Goal: Task Accomplishment & Management: Complete application form

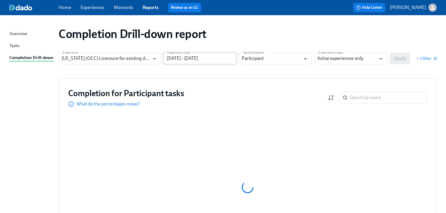
click at [219, 56] on input "[DATE] - [DATE]" at bounding box center [199, 59] width 73 height 12
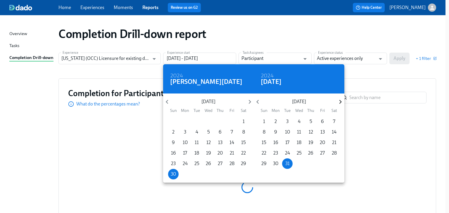
click at [339, 102] on icon "button" at bounding box center [341, 102] width 8 height 8
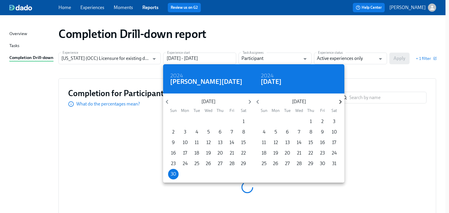
click at [339, 102] on icon "button" at bounding box center [341, 102] width 8 height 8
click at [338, 102] on icon "button" at bounding box center [341, 102] width 8 height 8
click at [321, 130] on p "12" at bounding box center [323, 132] width 4 height 6
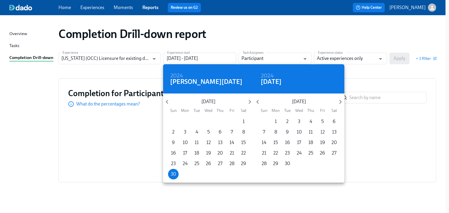
type input "[DATE] - [DATE]"
click at [368, 74] on div at bounding box center [224, 106] width 449 height 213
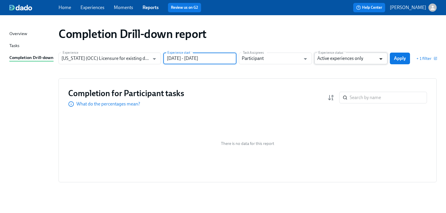
click at [379, 60] on icon "Open" at bounding box center [381, 59] width 8 height 8
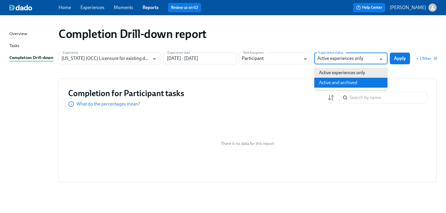
click at [337, 81] on li "Active and archived" at bounding box center [350, 83] width 73 height 10
type input "Active and archived"
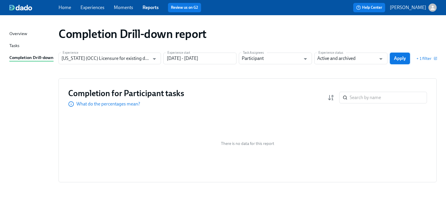
click at [392, 59] on button "Apply" at bounding box center [400, 59] width 20 height 12
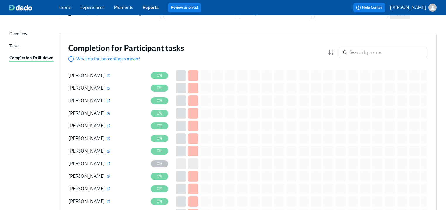
scroll to position [47, 0]
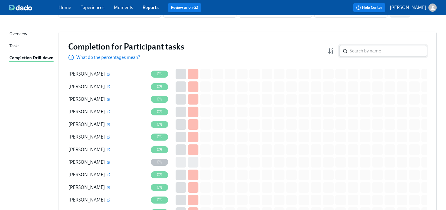
click at [358, 54] on input "search" at bounding box center [388, 51] width 77 height 12
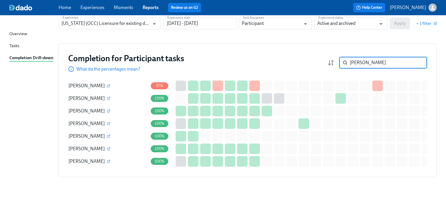
scroll to position [39, 0]
type input "[PERSON_NAME]"
click at [107, 134] on icon "button" at bounding box center [109, 136] width 4 height 4
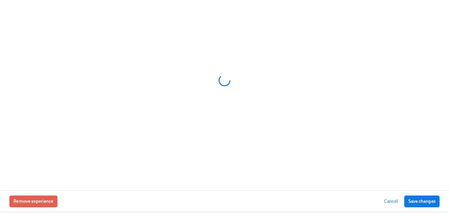
scroll to position [35, 0]
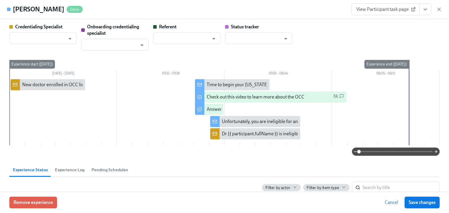
type input "[PERSON_NAME]"
type input "Dado Customer Support"
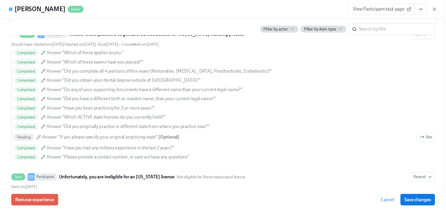
scroll to position [233, 0]
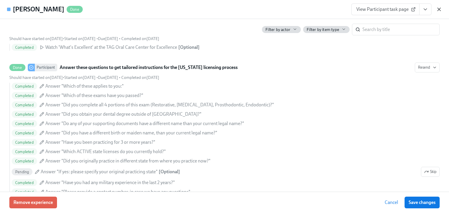
click at [440, 9] on icon "button" at bounding box center [439, 9] width 3 height 3
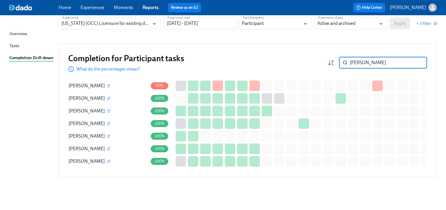
drag, startPoint x: 379, startPoint y: 59, endPoint x: 344, endPoint y: 60, distance: 34.8
click at [344, 60] on div "[PERSON_NAME]" at bounding box center [383, 63] width 88 height 12
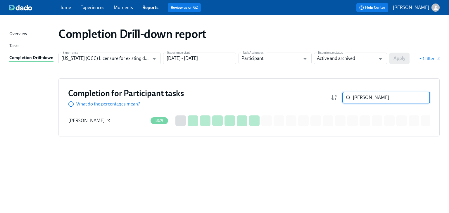
type input "[PERSON_NAME]"
click at [110, 121] on icon "button" at bounding box center [109, 121] width 4 height 4
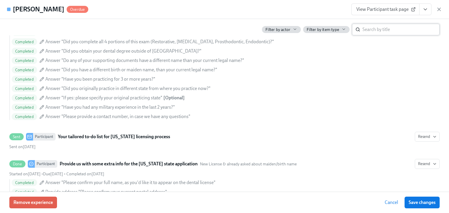
scroll to position [375, 0]
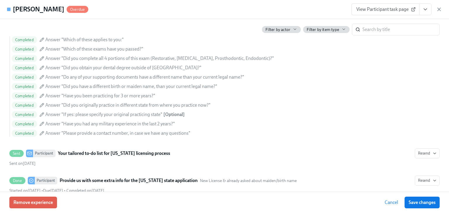
click at [376, 10] on span "View Participant task page" at bounding box center [386, 9] width 58 height 6
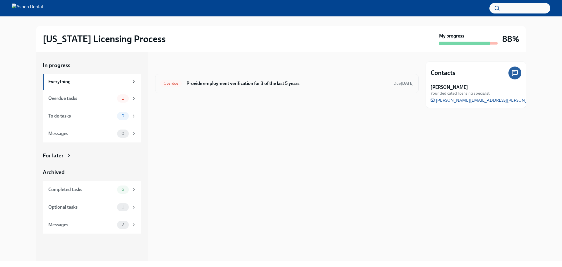
click at [251, 81] on h6 "Provide employment verification for 3 of the last 5 years" at bounding box center [287, 83] width 202 height 6
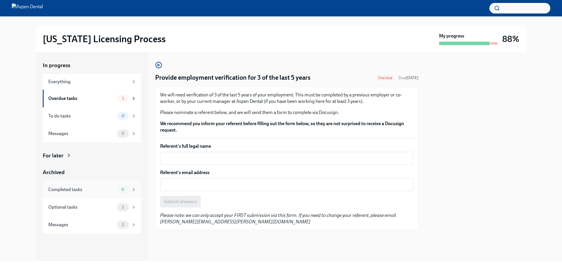
click at [62, 191] on div "Completed tasks" at bounding box center [81, 189] width 66 height 6
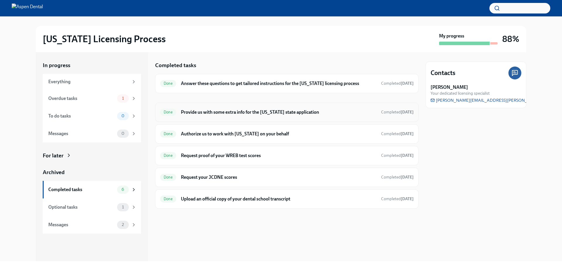
click at [217, 112] on h6 "Provide us with some extra info for the [US_STATE] state application" at bounding box center [278, 112] width 195 height 6
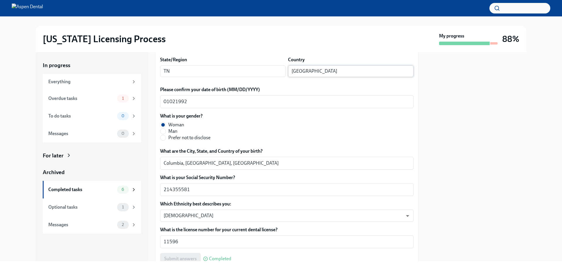
scroll to position [234, 0]
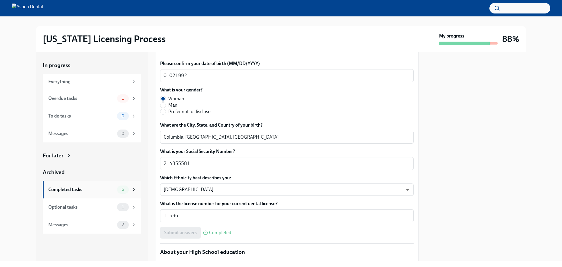
click at [74, 190] on div "Completed tasks" at bounding box center [81, 189] width 66 height 6
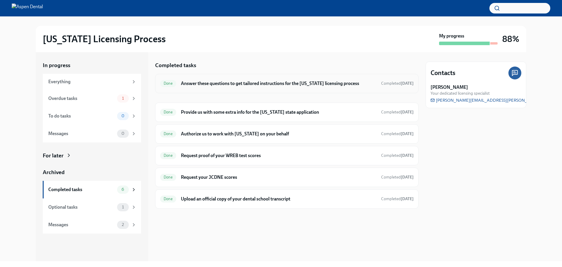
click at [232, 81] on h6 "Answer these questions to get tailored instructions for the [US_STATE] licensin…" at bounding box center [278, 83] width 195 height 6
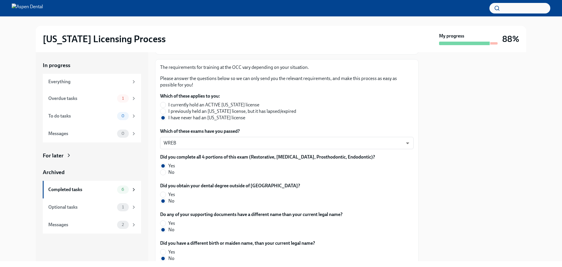
scroll to position [55, 0]
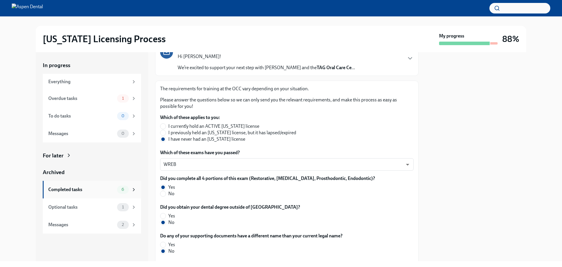
click at [68, 193] on div "Completed tasks 6" at bounding box center [92, 189] width 88 height 8
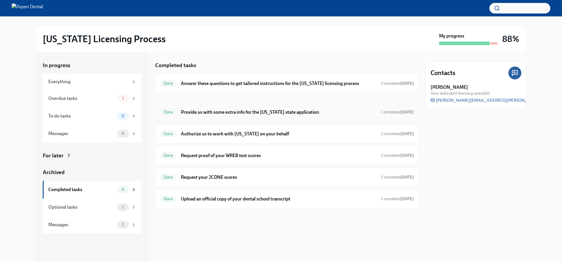
click at [236, 114] on h6 "Provide us with some extra info for the [US_STATE] state application" at bounding box center [278, 112] width 195 height 6
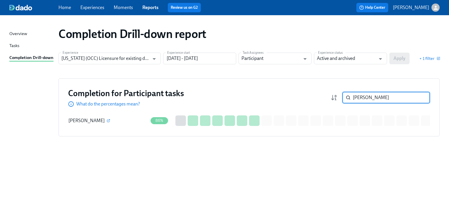
drag, startPoint x: 373, startPoint y: 98, endPoint x: 324, endPoint y: 98, distance: 49.7
click at [324, 98] on div "Completion for Participant tasks What do the percentages mean? parran ​" at bounding box center [249, 97] width 362 height 19
click at [205, 58] on input "[DATE] - [DATE]" at bounding box center [199, 59] width 73 height 12
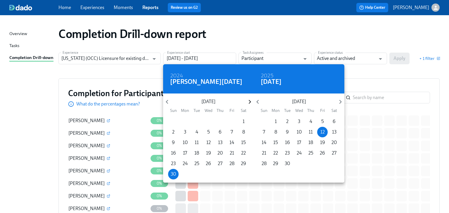
click at [250, 101] on icon "button" at bounding box center [250, 102] width 2 height 4
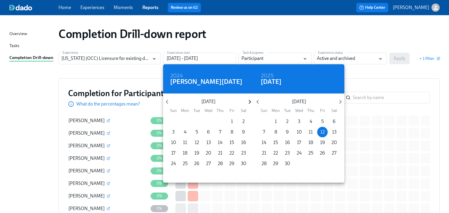
click at [250, 101] on icon "button" at bounding box center [250, 102] width 2 height 4
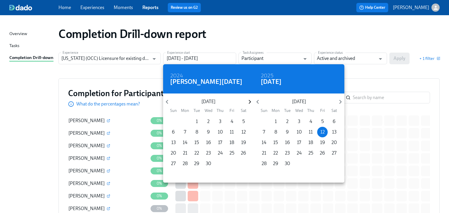
click at [250, 101] on icon "button" at bounding box center [250, 102] width 2 height 4
click at [249, 100] on icon "button" at bounding box center [250, 102] width 2 height 4
click at [174, 121] on p "1" at bounding box center [174, 122] width 2 height 6
type input "06/01/2025 - 09/12/2025"
click at [372, 75] on div at bounding box center [224, 106] width 449 height 213
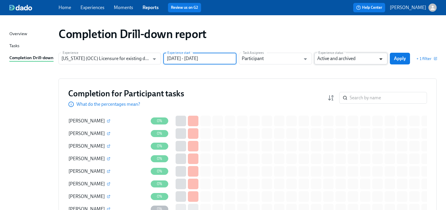
click at [384, 60] on icon "Open" at bounding box center [381, 59] width 8 height 8
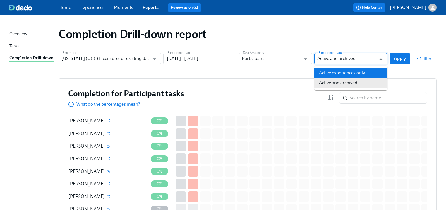
click at [353, 74] on li "Active experiences only" at bounding box center [350, 73] width 73 height 10
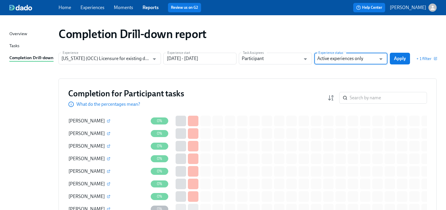
type input "Active experiences only"
click at [398, 57] on span "Apply" at bounding box center [400, 59] width 12 height 6
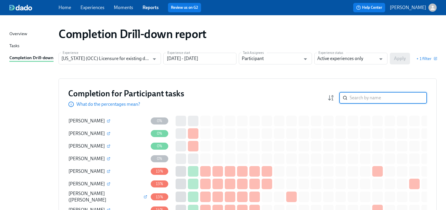
click at [359, 101] on input "search" at bounding box center [388, 98] width 77 height 12
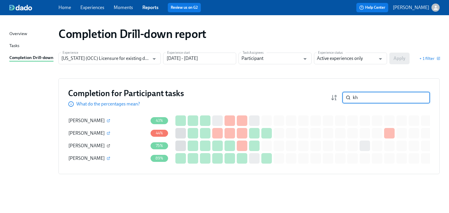
type input "kh"
click at [107, 147] on icon "button" at bounding box center [109, 146] width 4 height 4
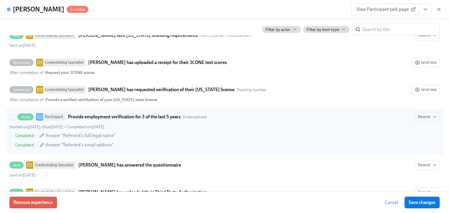
scroll to position [1217, 0]
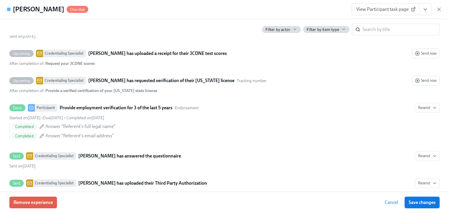
drag, startPoint x: 426, startPoint y: 8, endPoint x: 415, endPoint y: 10, distance: 11.4
click at [426, 8] on icon "View task page" at bounding box center [426, 9] width 6 height 6
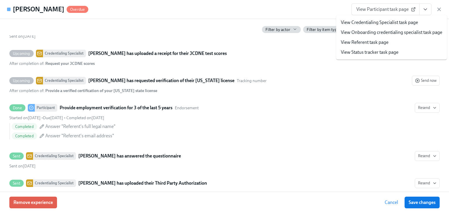
click at [365, 23] on link "View Credentialing Specialist task page" at bounding box center [379, 22] width 77 height 6
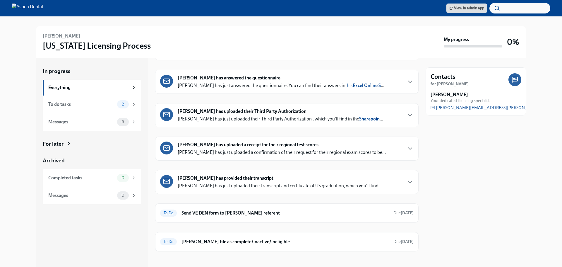
scroll to position [91, 0]
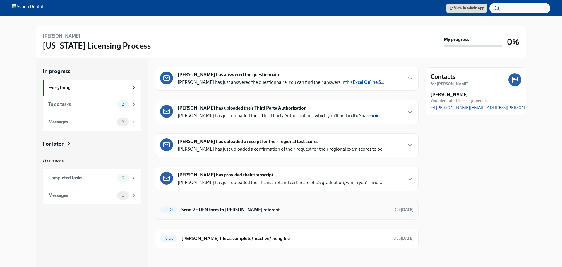
click at [225, 210] on h6 "Send VE DEN form to Dr Nadima Khodor's referent" at bounding box center [284, 209] width 207 height 6
